Goal: Find specific page/section: Find specific page/section

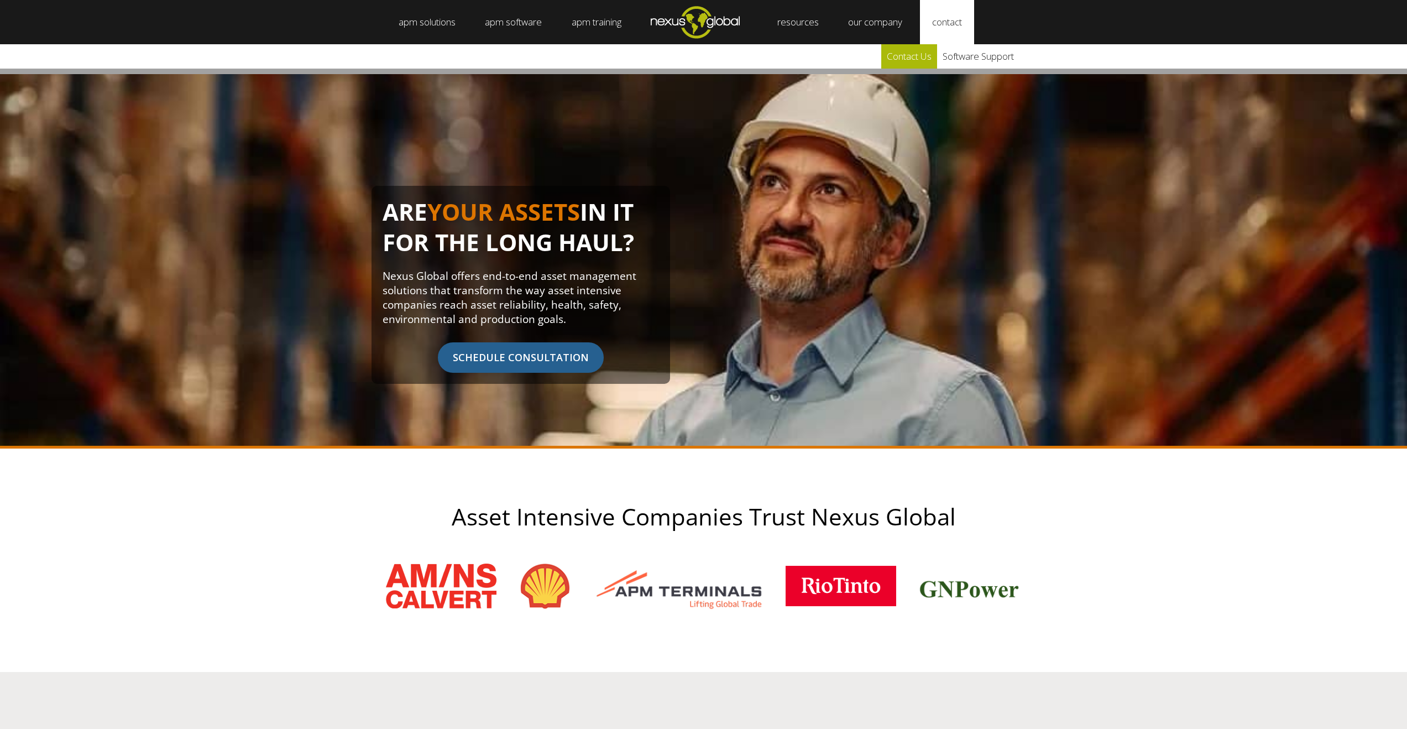
click at [923, 58] on link "Contact Us" at bounding box center [909, 56] width 56 height 24
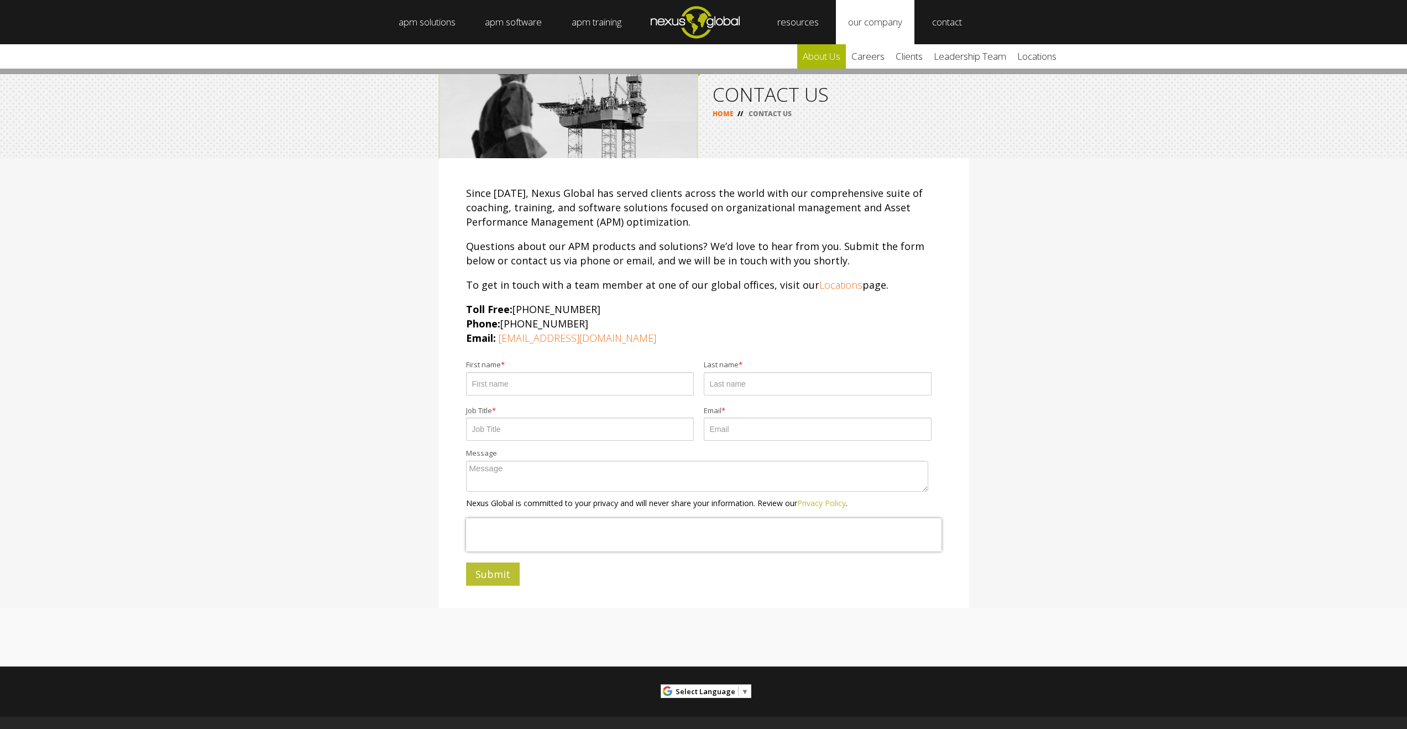
click at [834, 59] on link "about us" at bounding box center [821, 56] width 49 height 24
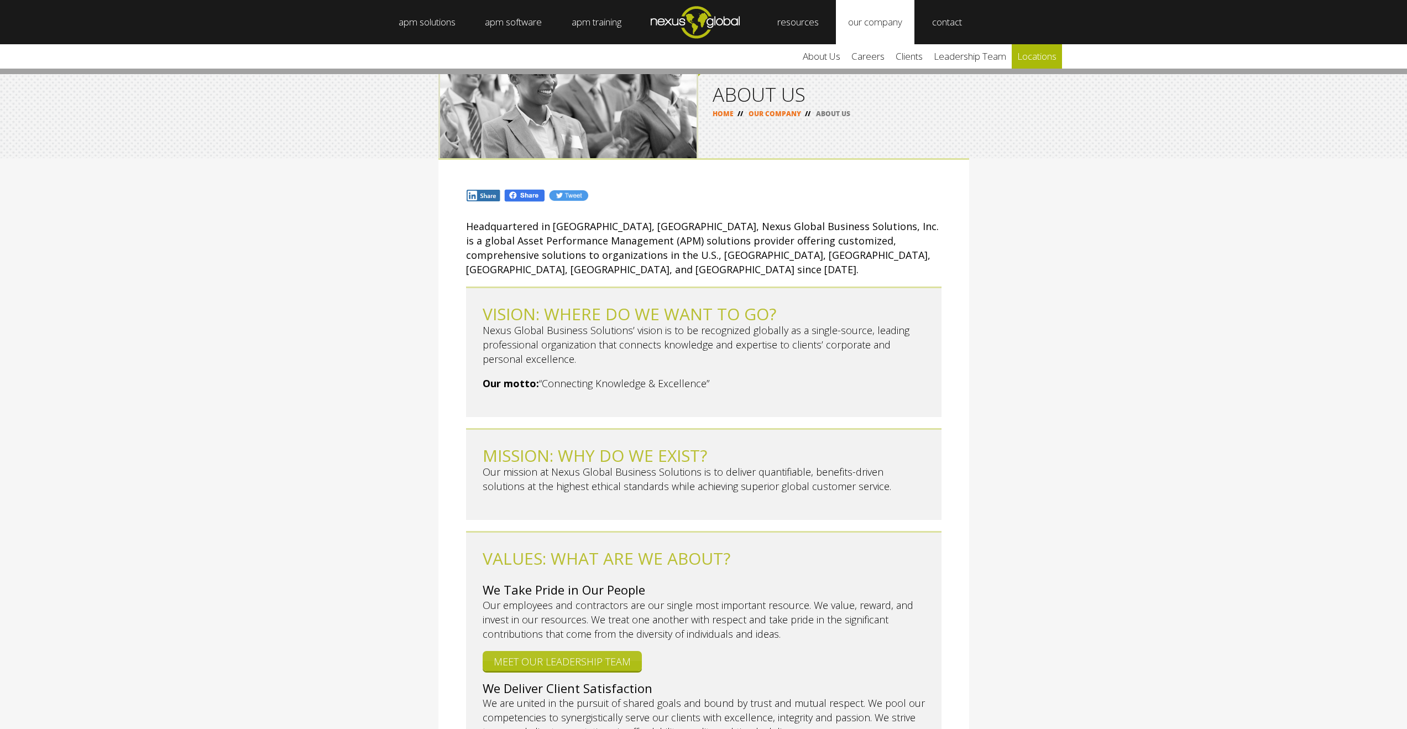
click at [1039, 55] on link "locations" at bounding box center [1037, 56] width 50 height 24
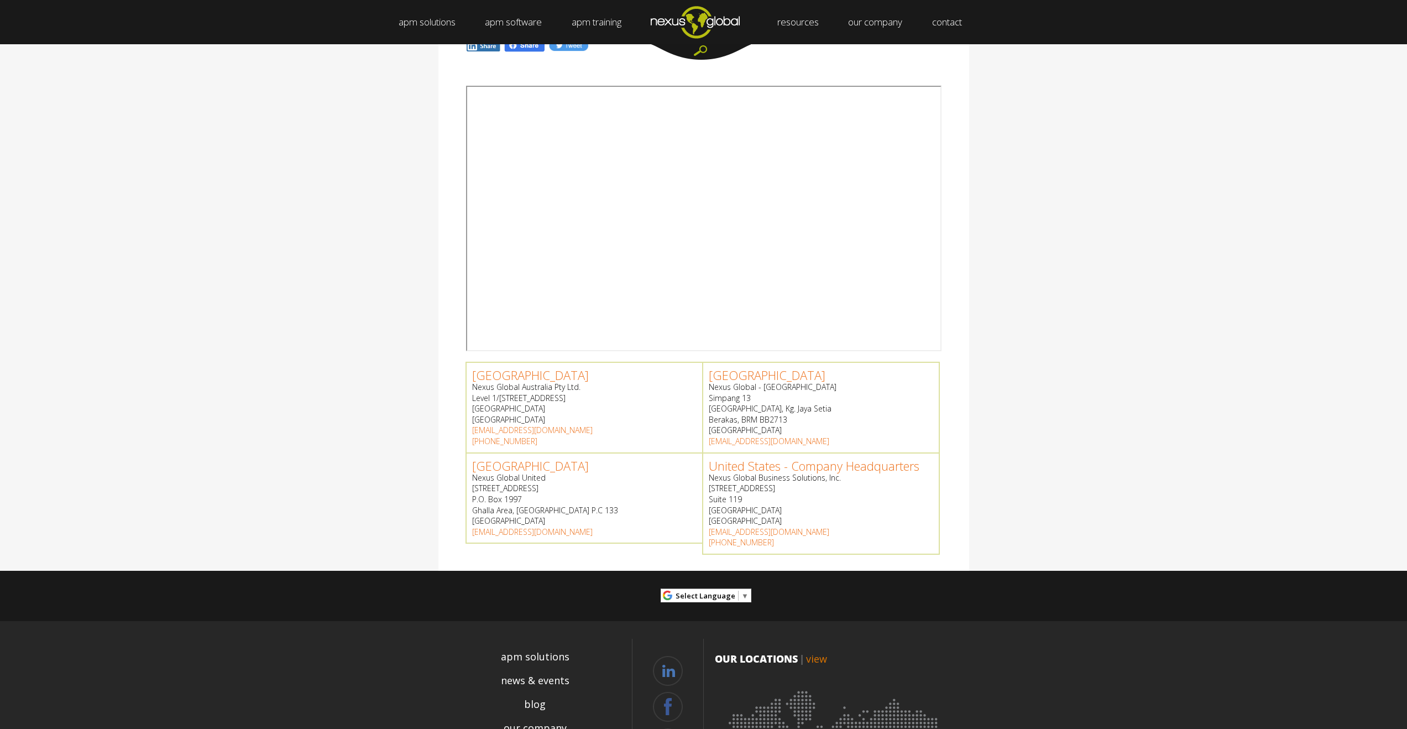
scroll to position [182, 0]
